Goal: Task Accomplishment & Management: Manage account settings

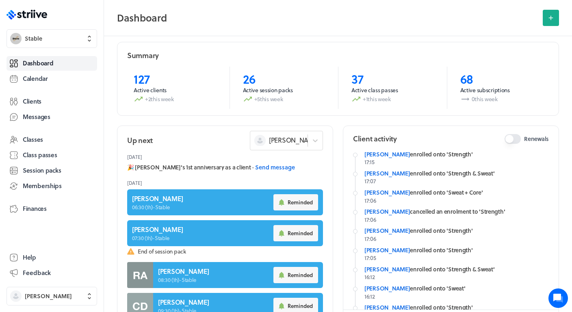
scroll to position [38, 0]
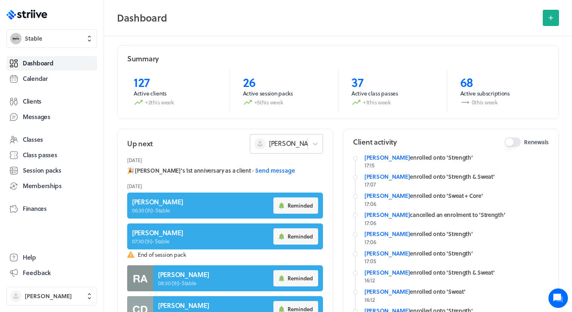
click at [295, 141] on div "[PERSON_NAME]" at bounding box center [278, 143] width 57 height 11
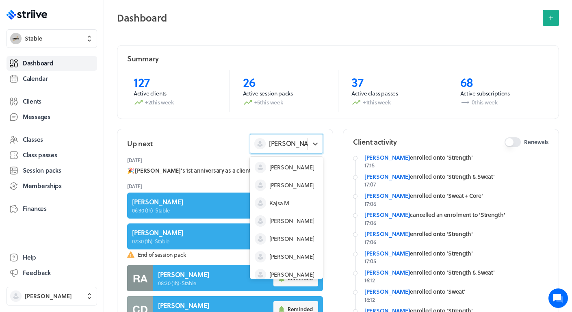
scroll to position [24, 0]
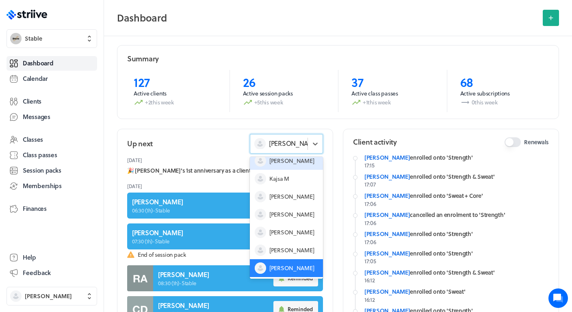
click at [281, 161] on span "[PERSON_NAME]" at bounding box center [292, 161] width 45 height 8
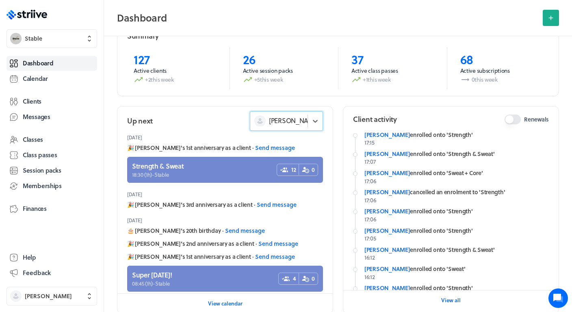
scroll to position [68, 0]
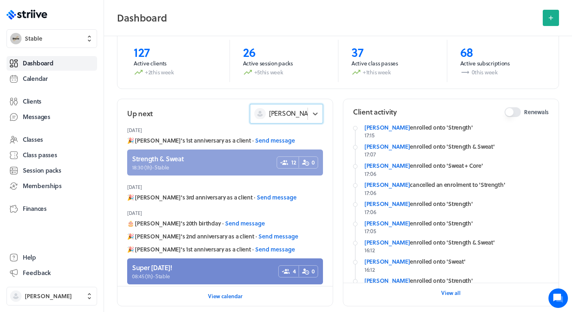
click at [202, 165] on link at bounding box center [225, 163] width 196 height 26
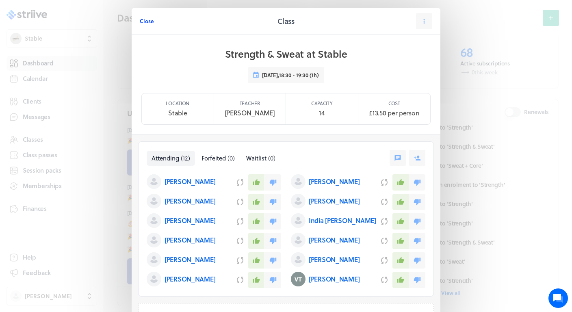
click at [149, 24] on span "Close" at bounding box center [147, 20] width 14 height 7
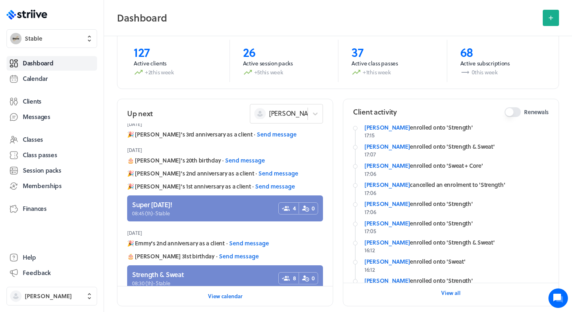
scroll to position [72, 0]
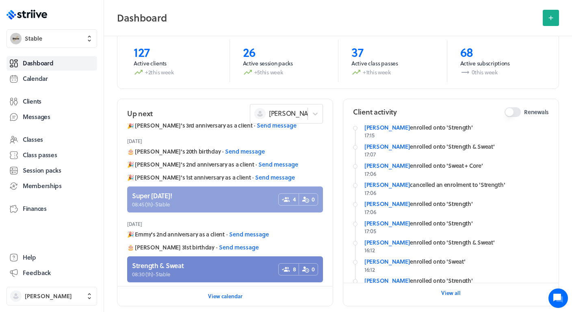
click at [176, 204] on link at bounding box center [225, 200] width 196 height 26
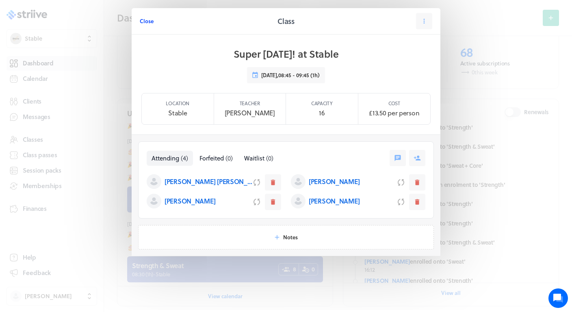
click at [150, 20] on span "Close" at bounding box center [147, 20] width 14 height 7
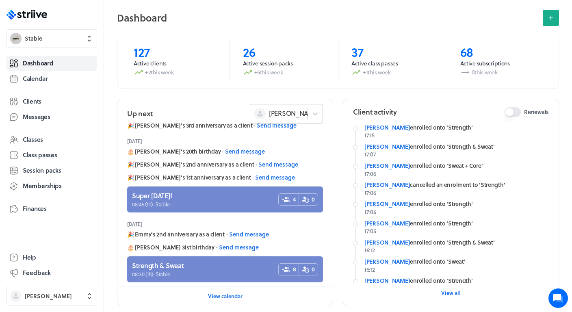
click at [274, 115] on span "[PERSON_NAME]" at bounding box center [294, 113] width 50 height 9
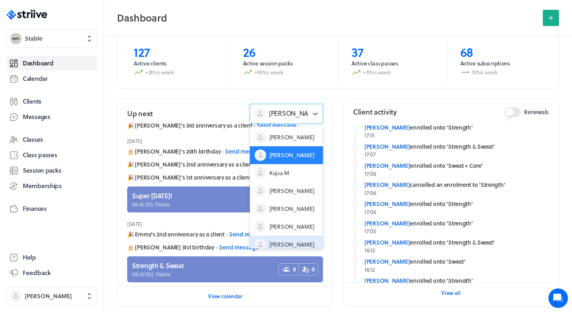
click at [283, 238] on div "[PERSON_NAME]" at bounding box center [286, 245] width 73 height 18
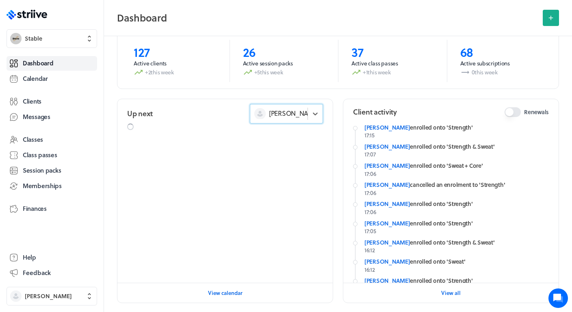
scroll to position [0, 0]
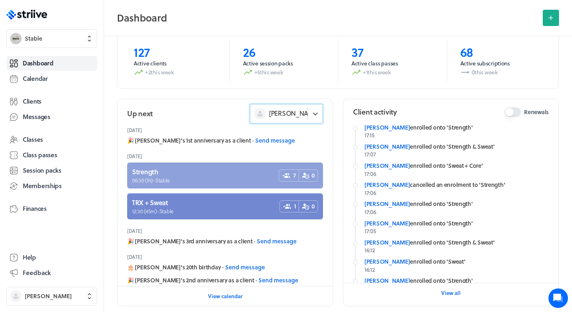
click at [211, 168] on link at bounding box center [225, 176] width 196 height 26
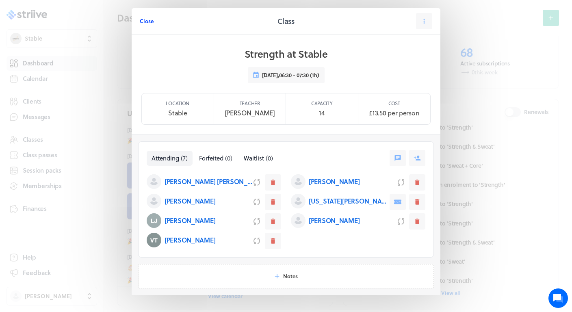
click at [145, 19] on span "Close" at bounding box center [147, 20] width 14 height 7
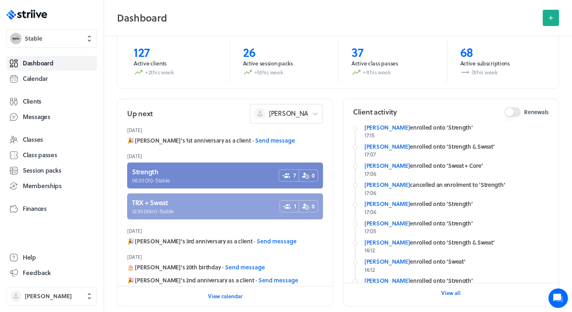
click at [176, 214] on link at bounding box center [225, 207] width 196 height 26
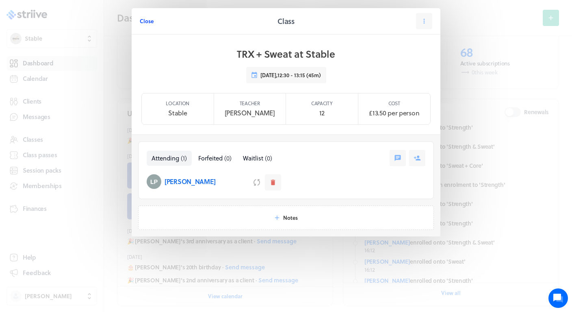
click at [148, 22] on span "Close" at bounding box center [147, 20] width 14 height 7
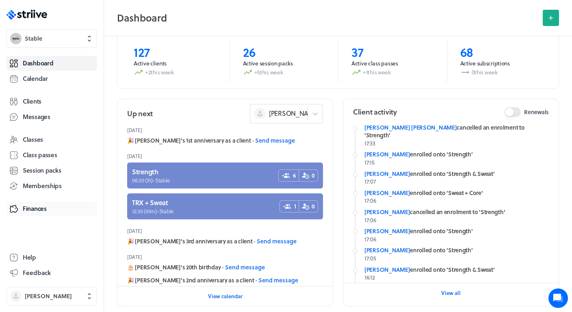
click at [38, 207] on span "Finances" at bounding box center [35, 209] width 24 height 9
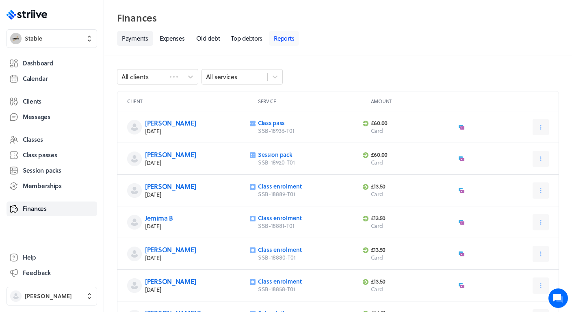
click at [292, 39] on link "Reports" at bounding box center [284, 38] width 30 height 15
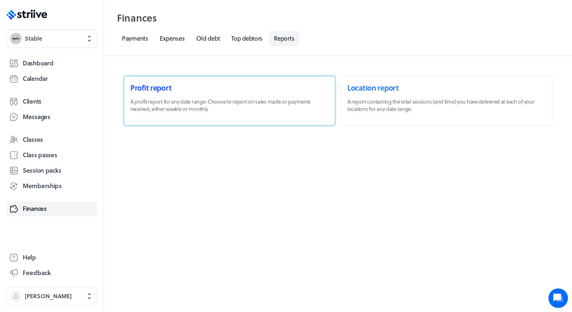
click at [199, 104] on link at bounding box center [229, 101] width 211 height 50
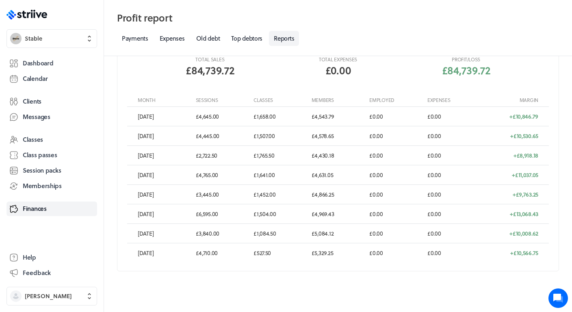
scroll to position [180, 0]
click at [250, 40] on link "Top debtors" at bounding box center [246, 38] width 41 height 15
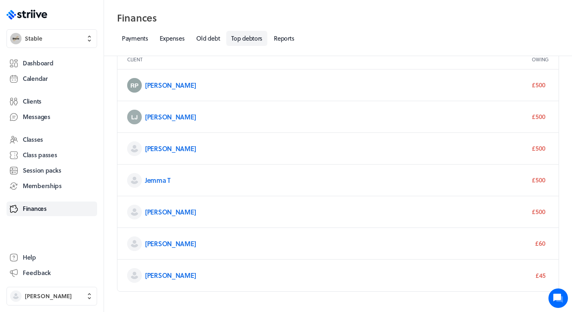
scroll to position [22, 0]
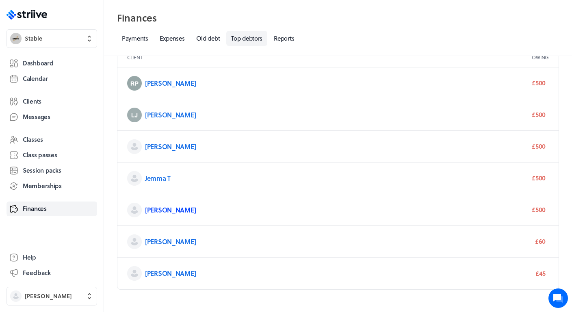
click at [152, 210] on link "[PERSON_NAME]" at bounding box center [170, 209] width 51 height 9
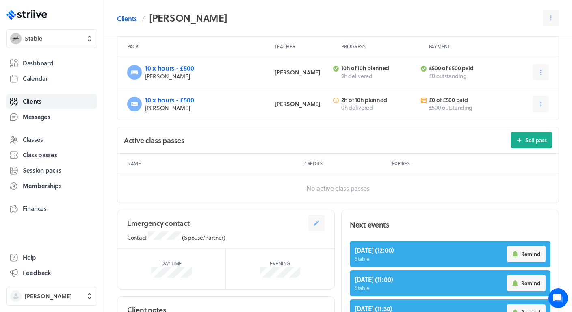
scroll to position [289, 0]
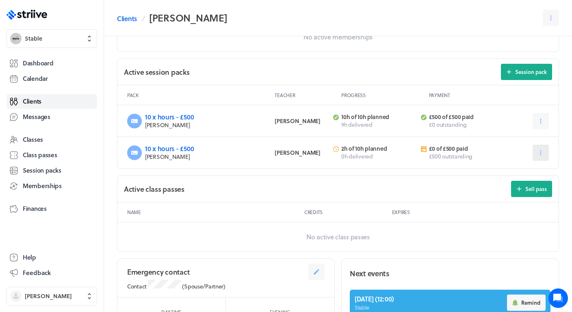
click at [546, 149] on button at bounding box center [541, 153] width 16 height 16
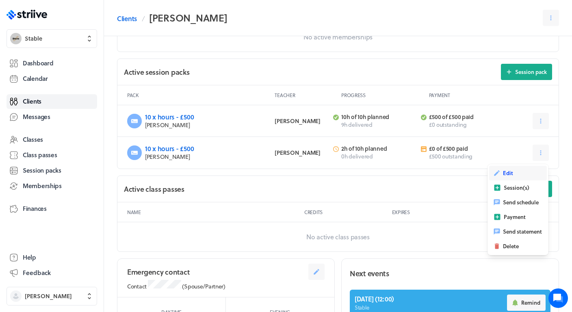
click at [521, 171] on button "Edit" at bounding box center [519, 173] width 58 height 15
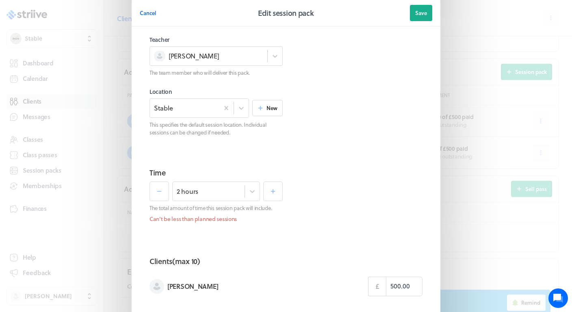
scroll to position [100, 0]
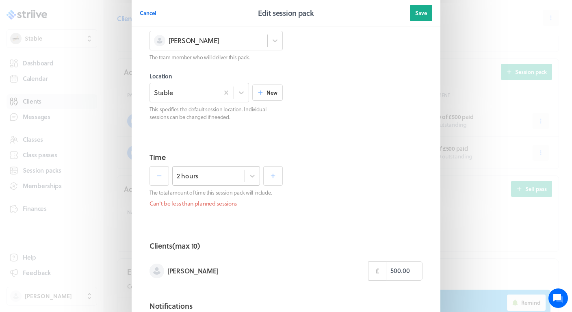
click at [232, 176] on div "2 hours" at bounding box center [209, 176] width 72 height 11
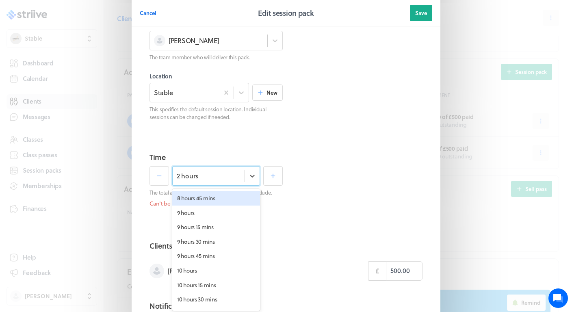
scroll to position [553, 0]
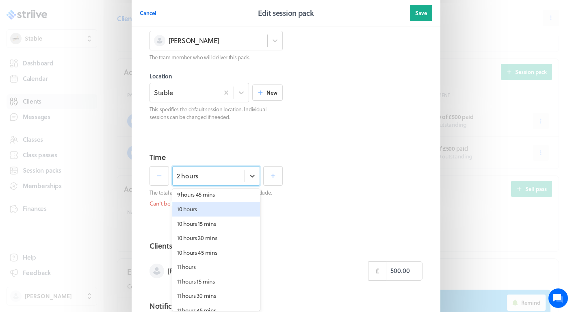
click at [210, 205] on div "10 hours" at bounding box center [216, 209] width 88 height 15
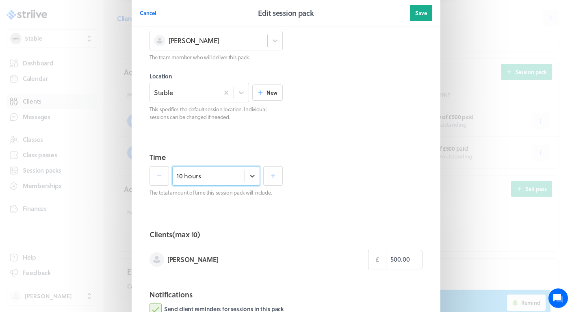
click at [277, 247] on section "Clients (max 10) [PERSON_NAME] £ 500.00" at bounding box center [286, 252] width 293 height 62
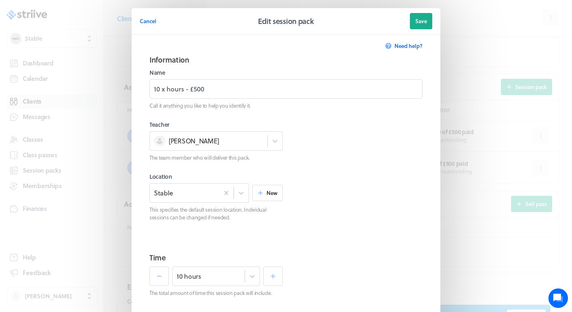
scroll to position [261, 0]
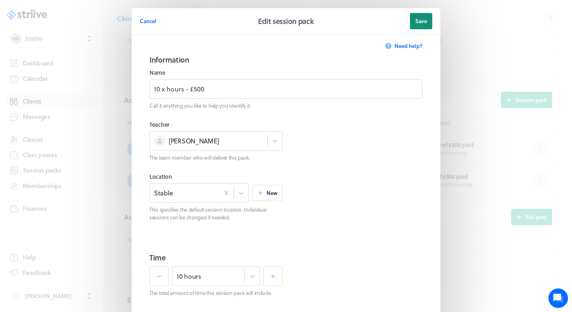
click at [419, 24] on span "Save" at bounding box center [422, 20] width 12 height 7
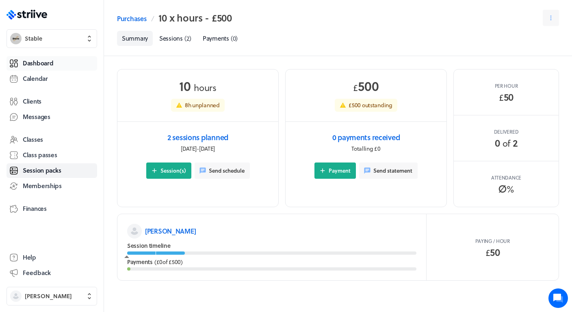
click at [39, 59] on span "Dashboard" at bounding box center [38, 63] width 30 height 9
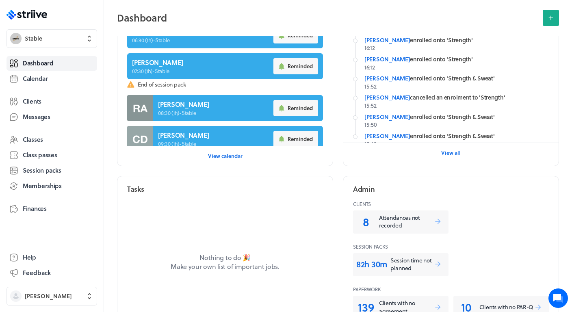
scroll to position [203, 0]
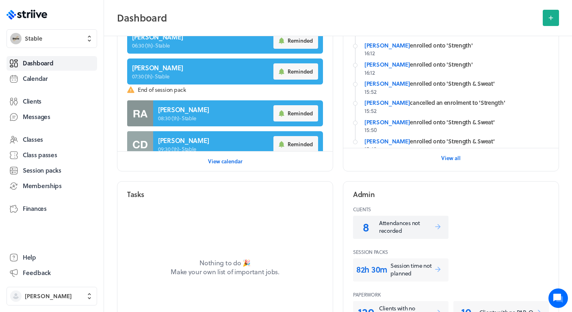
click at [383, 229] on p "Attendances not recorded" at bounding box center [406, 227] width 55 height 16
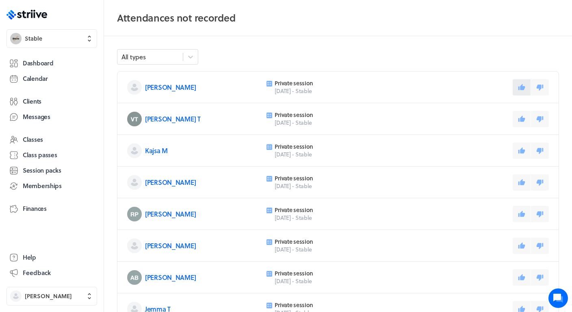
click at [524, 87] on icon at bounding box center [522, 87] width 7 height 6
click at [522, 118] on icon at bounding box center [522, 118] width 7 height 6
click at [522, 152] on icon at bounding box center [522, 150] width 7 height 6
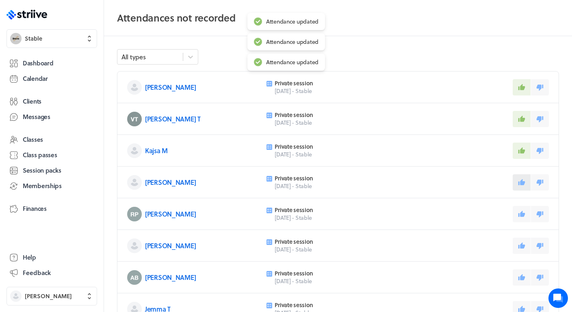
click at [522, 181] on icon at bounding box center [522, 182] width 7 height 6
click at [522, 222] on div "[PERSON_NAME] P Private session [DATE] - Stable" at bounding box center [339, 214] width 442 height 32
click at [522, 216] on icon at bounding box center [522, 214] width 7 height 6
click at [523, 246] on icon at bounding box center [522, 245] width 7 height 6
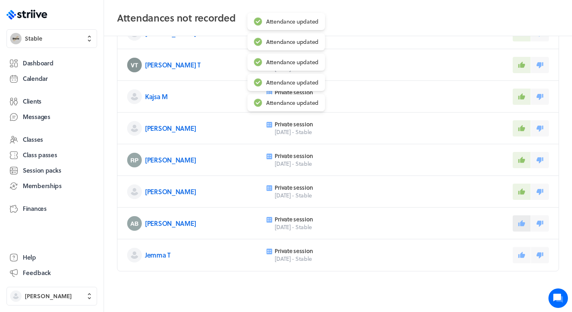
click at [522, 215] on div "[PERSON_NAME] Private session [DATE] - Stable" at bounding box center [339, 224] width 442 height 32
click at [520, 231] on button at bounding box center [522, 223] width 18 height 16
click at [520, 251] on button at bounding box center [522, 255] width 18 height 16
click at [62, 65] on link "Dashboard" at bounding box center [52, 63] width 91 height 15
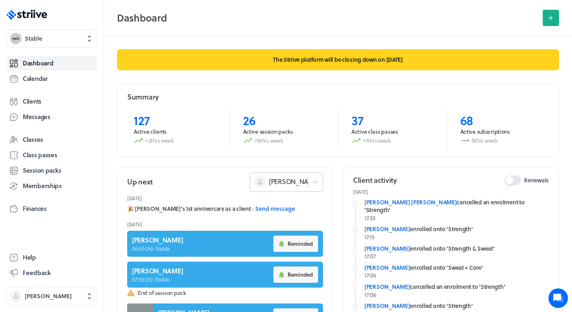
click at [298, 187] on div "[PERSON_NAME]" at bounding box center [286, 182] width 73 height 20
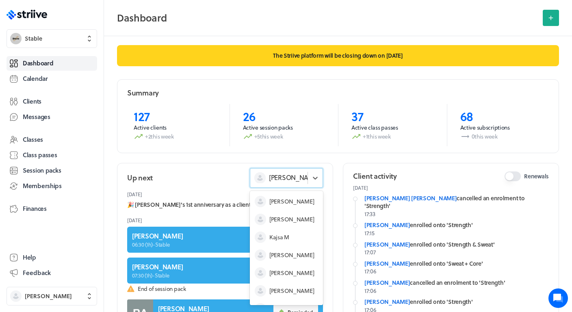
scroll to position [8, 0]
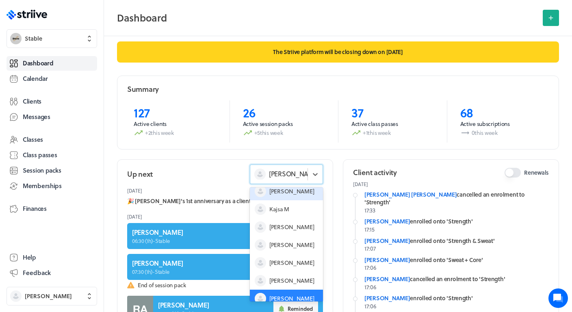
click at [291, 191] on span "[PERSON_NAME]" at bounding box center [292, 191] width 45 height 8
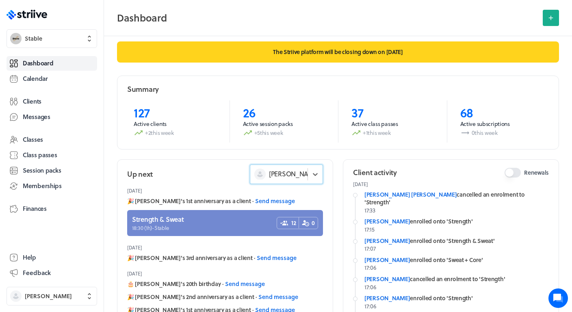
click at [293, 172] on span "[PERSON_NAME]" at bounding box center [294, 174] width 50 height 9
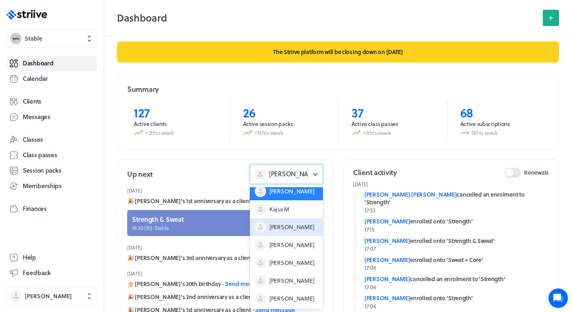
scroll to position [24, 0]
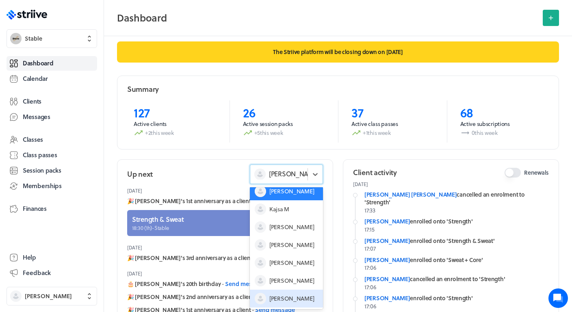
click at [285, 297] on span "[PERSON_NAME]" at bounding box center [292, 299] width 45 height 8
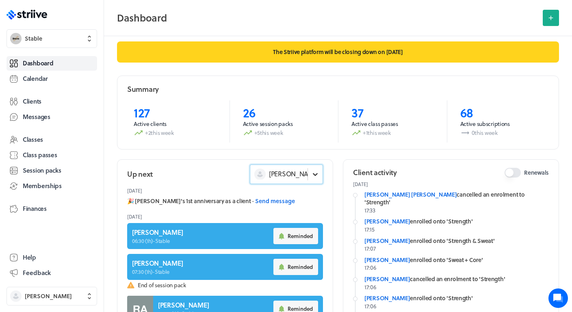
click at [308, 176] on div at bounding box center [315, 174] width 15 height 15
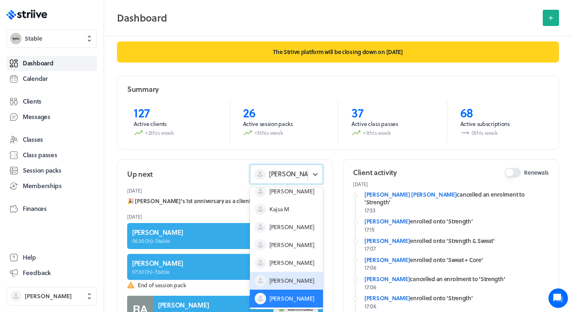
click at [279, 281] on span "[PERSON_NAME]" at bounding box center [292, 281] width 45 height 8
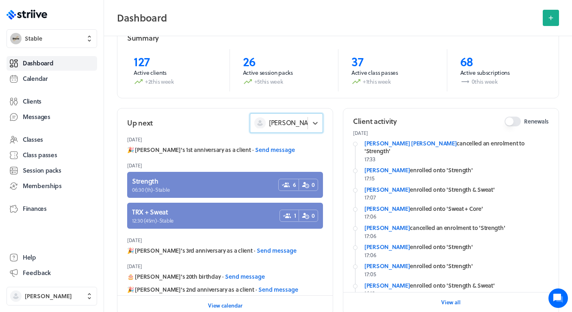
scroll to position [80, 0]
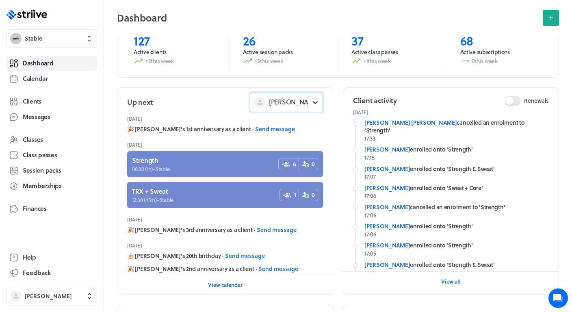
click at [312, 96] on div at bounding box center [315, 102] width 15 height 15
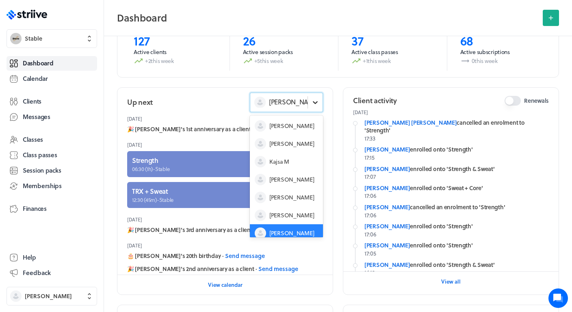
scroll to position [11, 0]
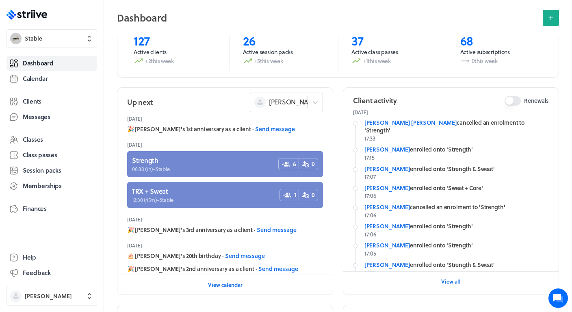
click at [348, 174] on div "[DATE] [PERSON_NAME] [PERSON_NAME] cancelled an enrolment to 'Strength' 17:33 […" at bounding box center [451, 260] width 215 height 302
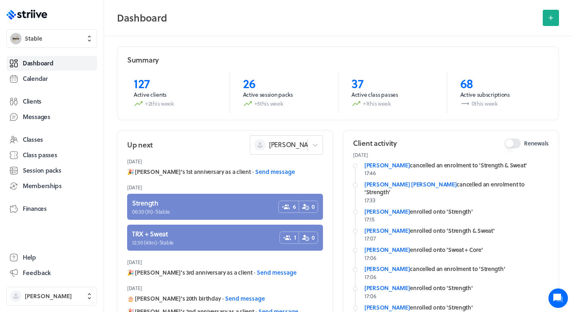
scroll to position [6, 0]
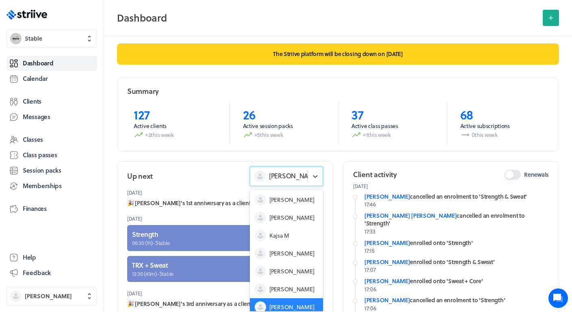
click at [294, 176] on div "[PERSON_NAME]" at bounding box center [278, 176] width 57 height 11
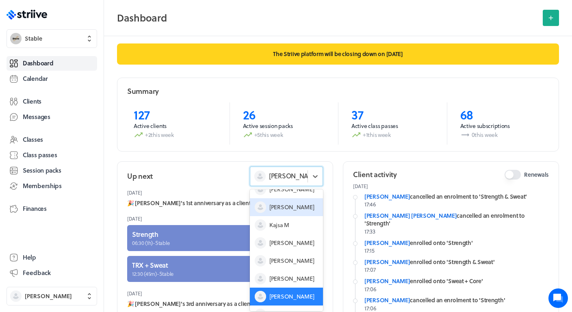
click at [285, 203] on span "[PERSON_NAME]" at bounding box center [292, 207] width 45 height 8
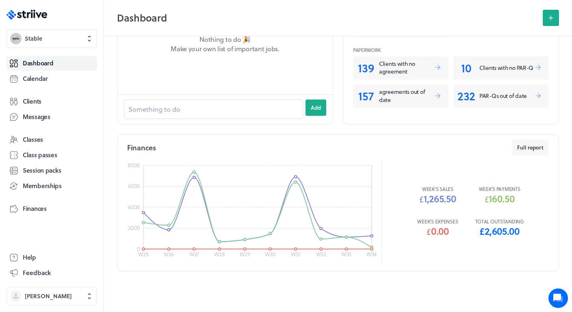
scroll to position [405, 0]
click at [38, 209] on span "Finances" at bounding box center [35, 209] width 24 height 9
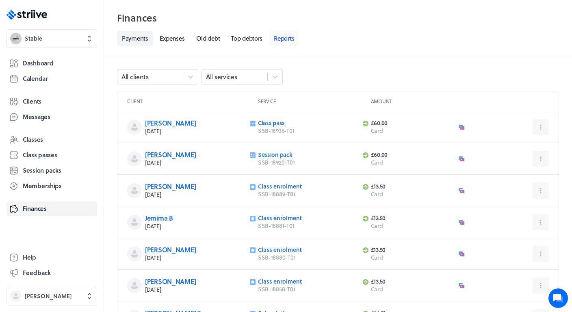
click at [286, 36] on link "Reports" at bounding box center [284, 38] width 30 height 15
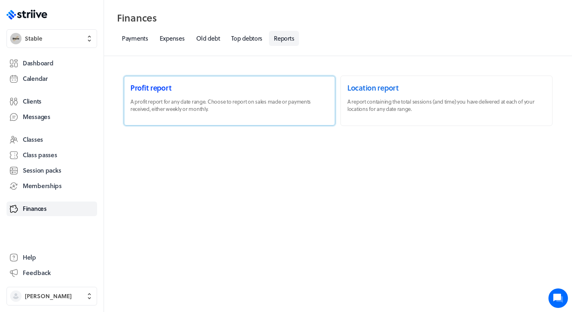
click at [247, 107] on link at bounding box center [229, 101] width 211 height 50
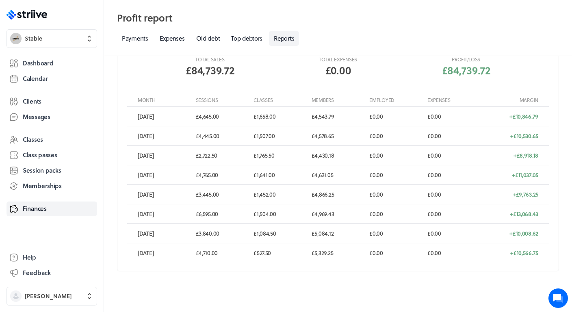
scroll to position [180, 0]
